Goal: Task Accomplishment & Management: Use online tool/utility

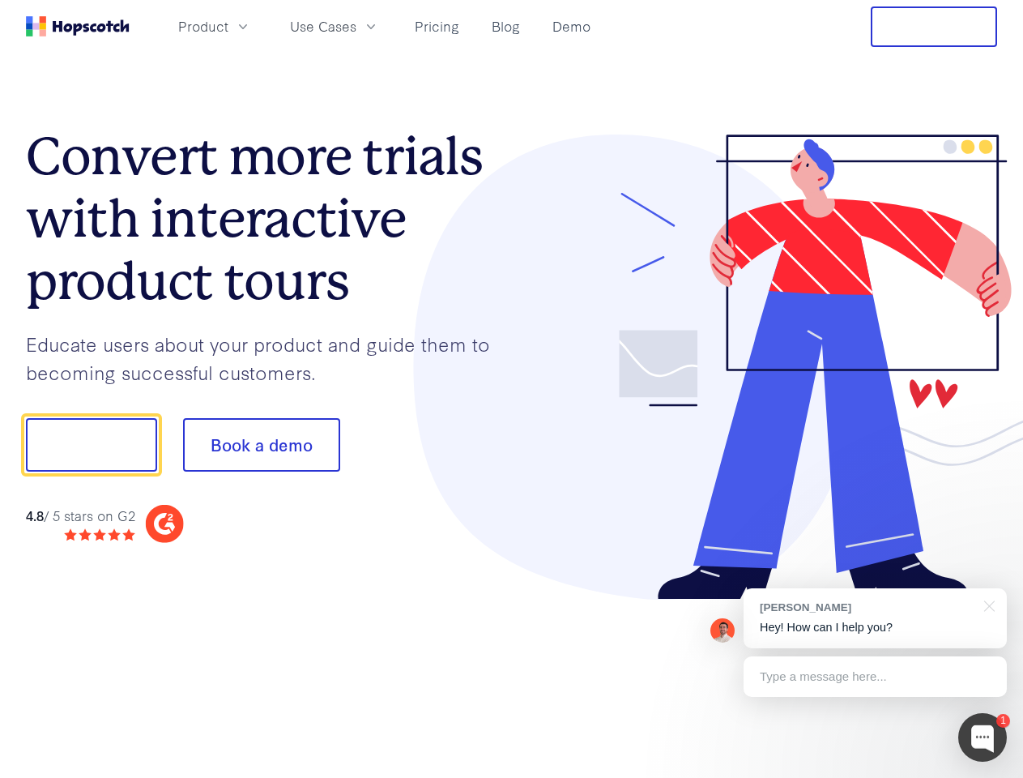
click at [512, 389] on div at bounding box center [755, 368] width 486 height 466
click at [228, 26] on span "Product" at bounding box center [203, 26] width 50 height 20
click at [357, 26] on span "Use Cases" at bounding box center [323, 26] width 66 height 20
click at [934, 27] on button "Free Trial" at bounding box center [934, 26] width 126 height 41
click at [91, 445] on button "Show me!" at bounding box center [91, 444] width 131 height 53
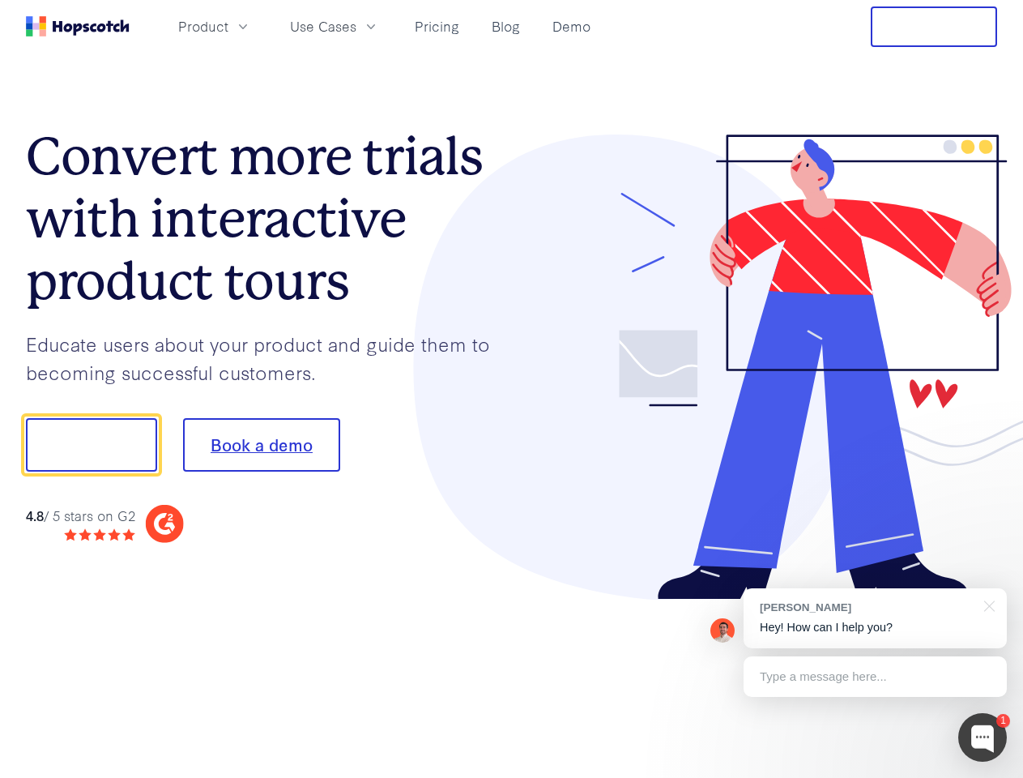
click at [261, 445] on button "Book a demo" at bounding box center [261, 444] width 157 height 53
click at [983, 737] on div at bounding box center [983, 737] width 49 height 49
click at [875, 618] on div "[PERSON_NAME] Hey! How can I help you?" at bounding box center [875, 618] width 263 height 60
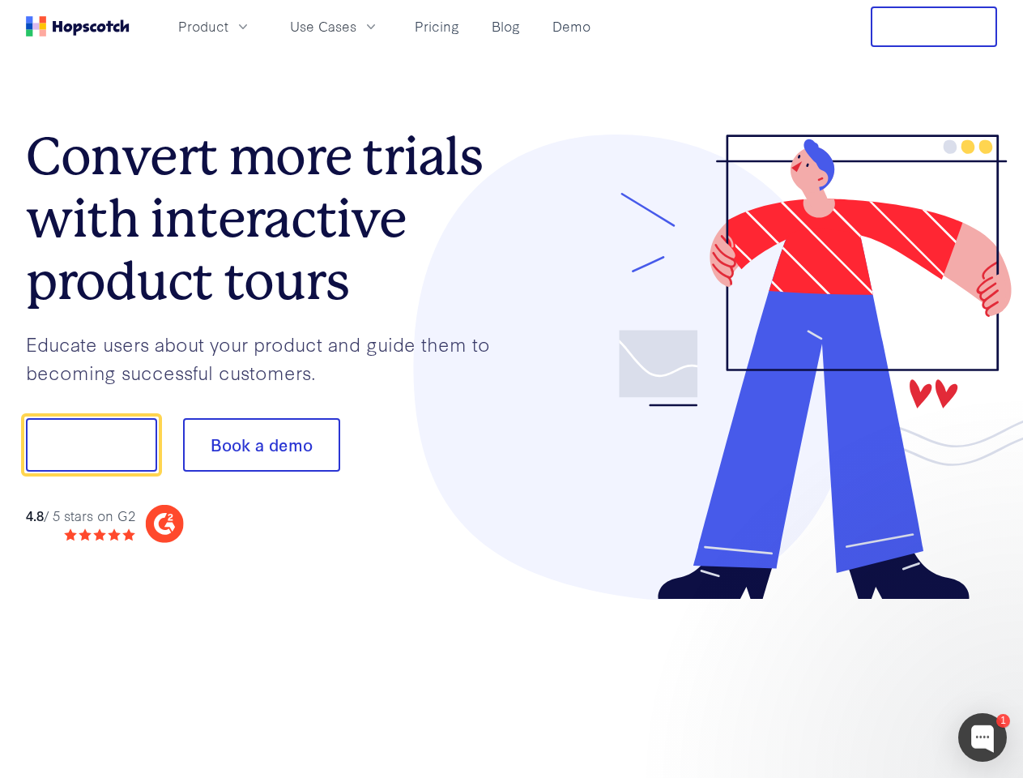
click at [987, 604] on div at bounding box center [855, 551] width 304 height 323
click at [875, 677] on div at bounding box center [855, 551] width 304 height 323
